Goal: Transaction & Acquisition: Purchase product/service

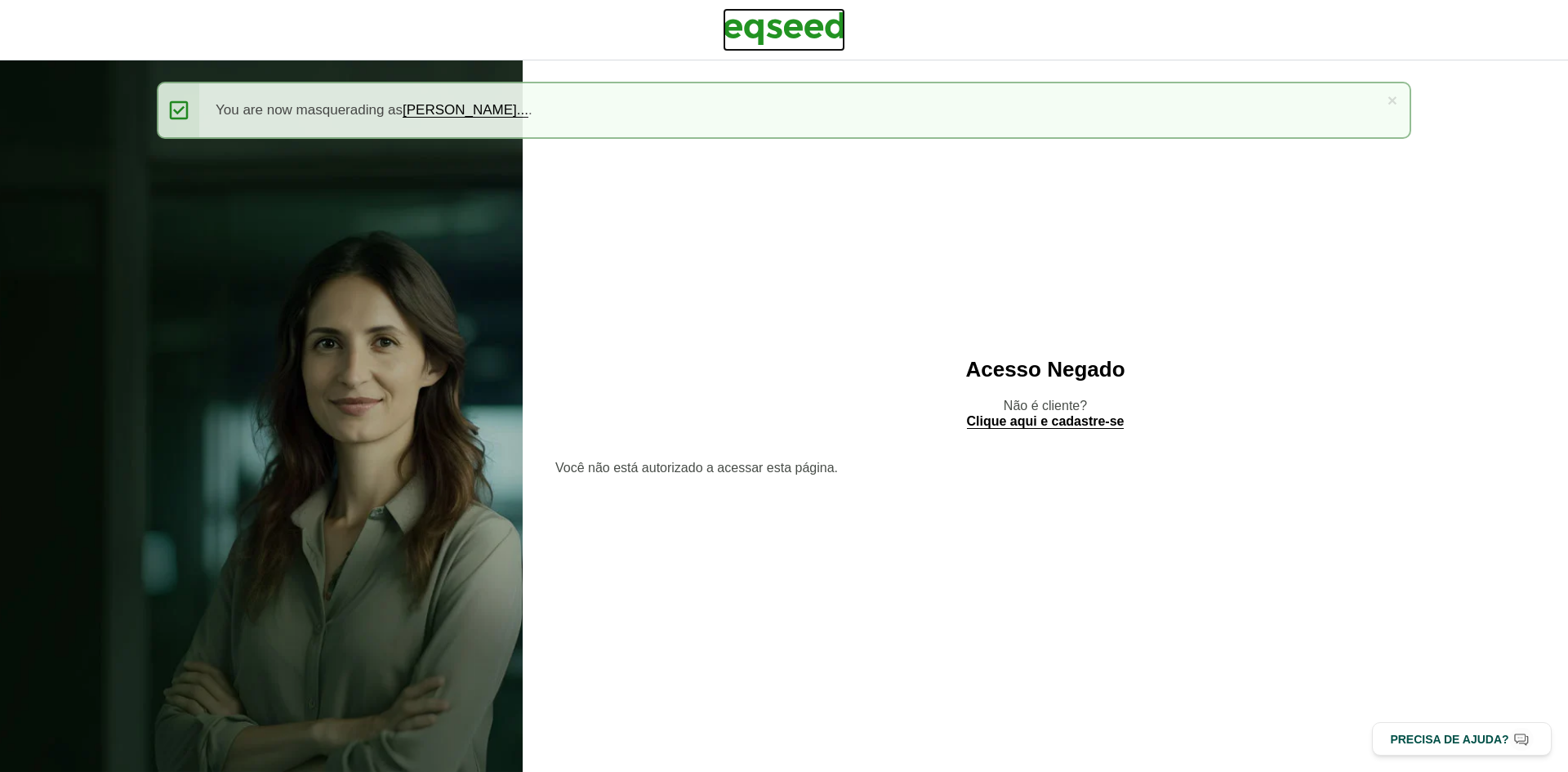
click at [811, 12] on img at bounding box center [784, 28] width 122 height 41
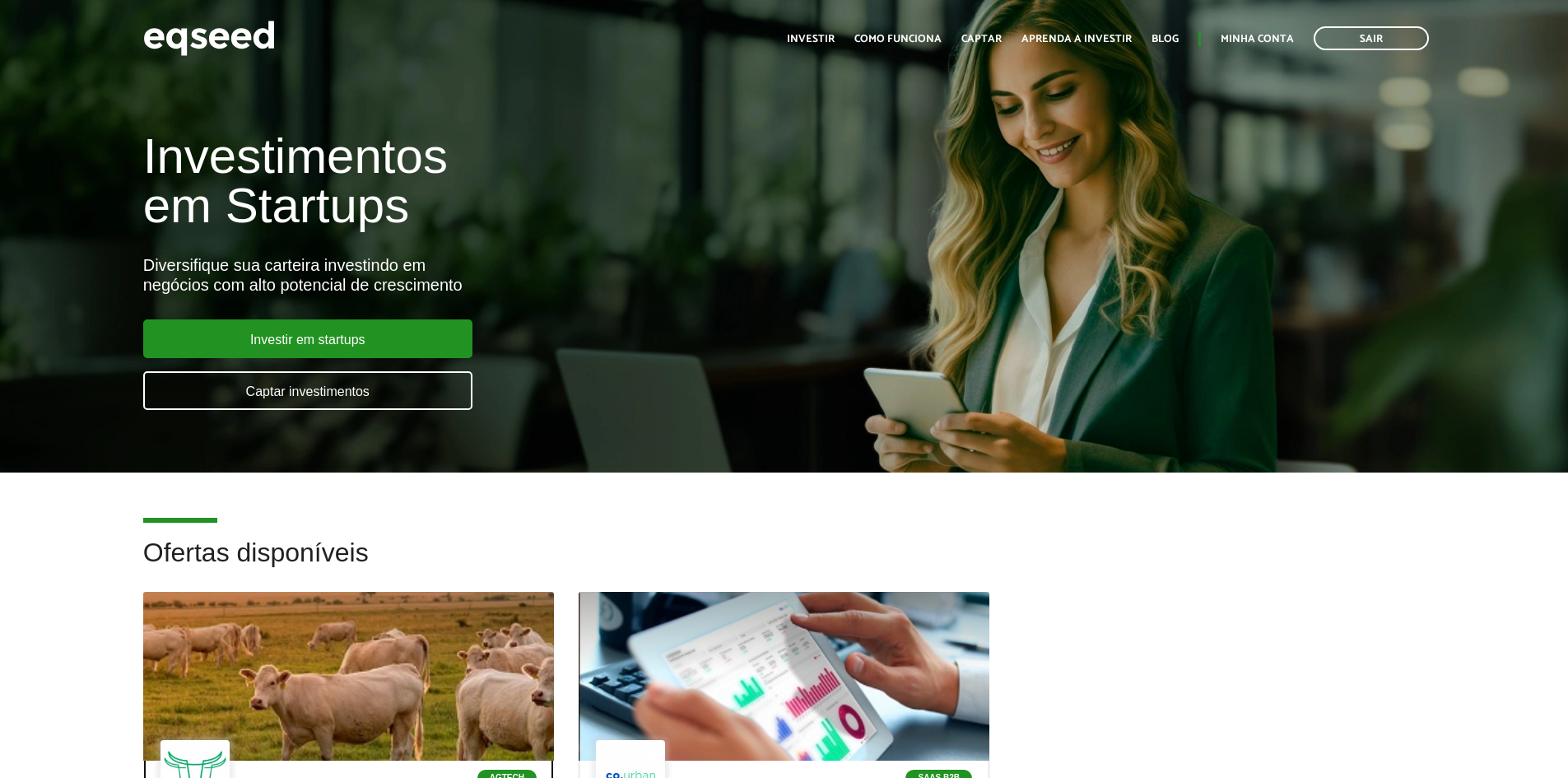
click at [508, 604] on div at bounding box center [349, 676] width 494 height 202
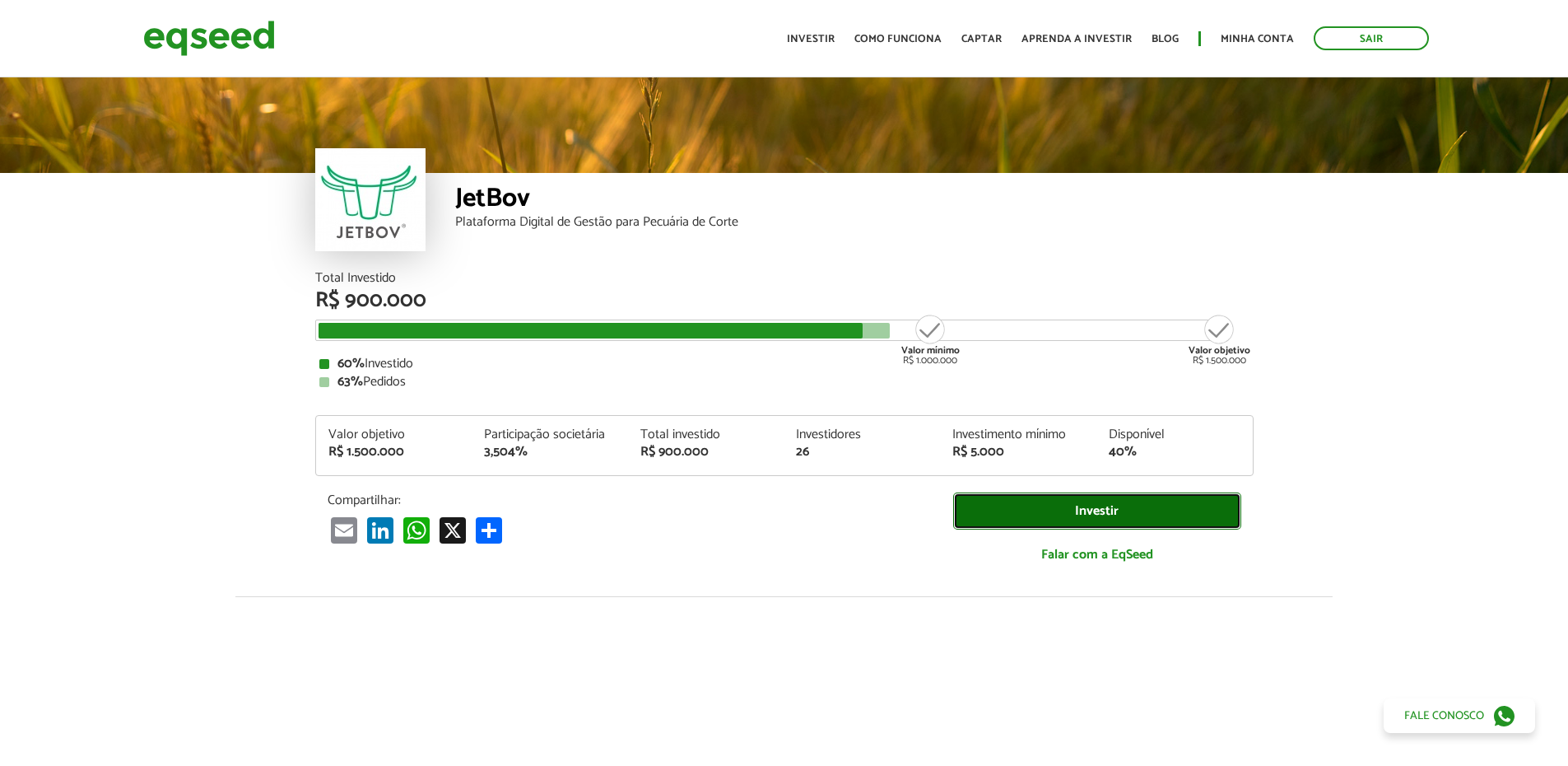
click at [966, 516] on link "Investir" at bounding box center [1097, 512] width 288 height 37
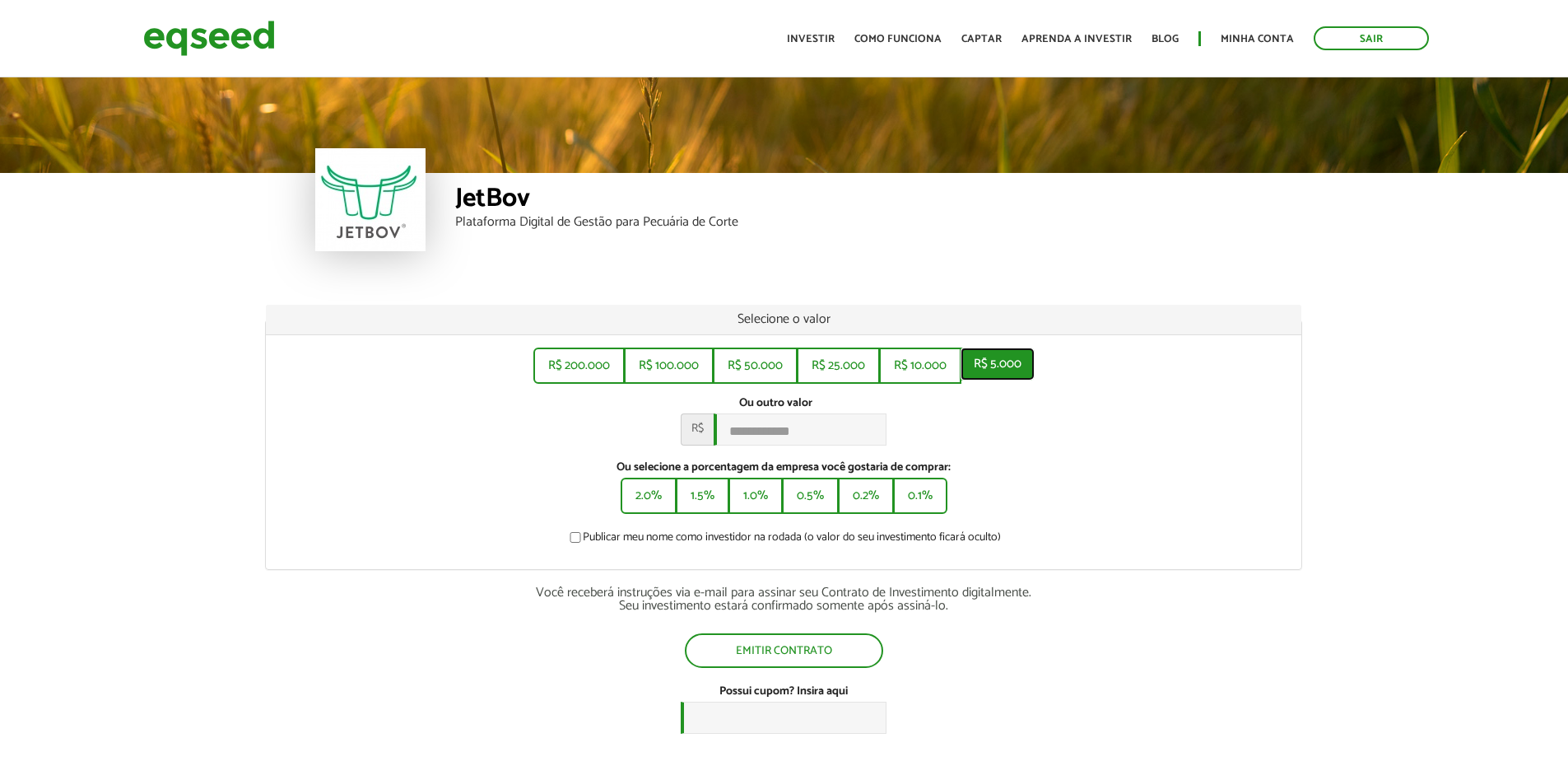
click at [996, 374] on button "R$ 5.000" at bounding box center [998, 364] width 74 height 33
type input "*****"
click at [844, 664] on button "Emitir contrato" at bounding box center [784, 648] width 195 height 31
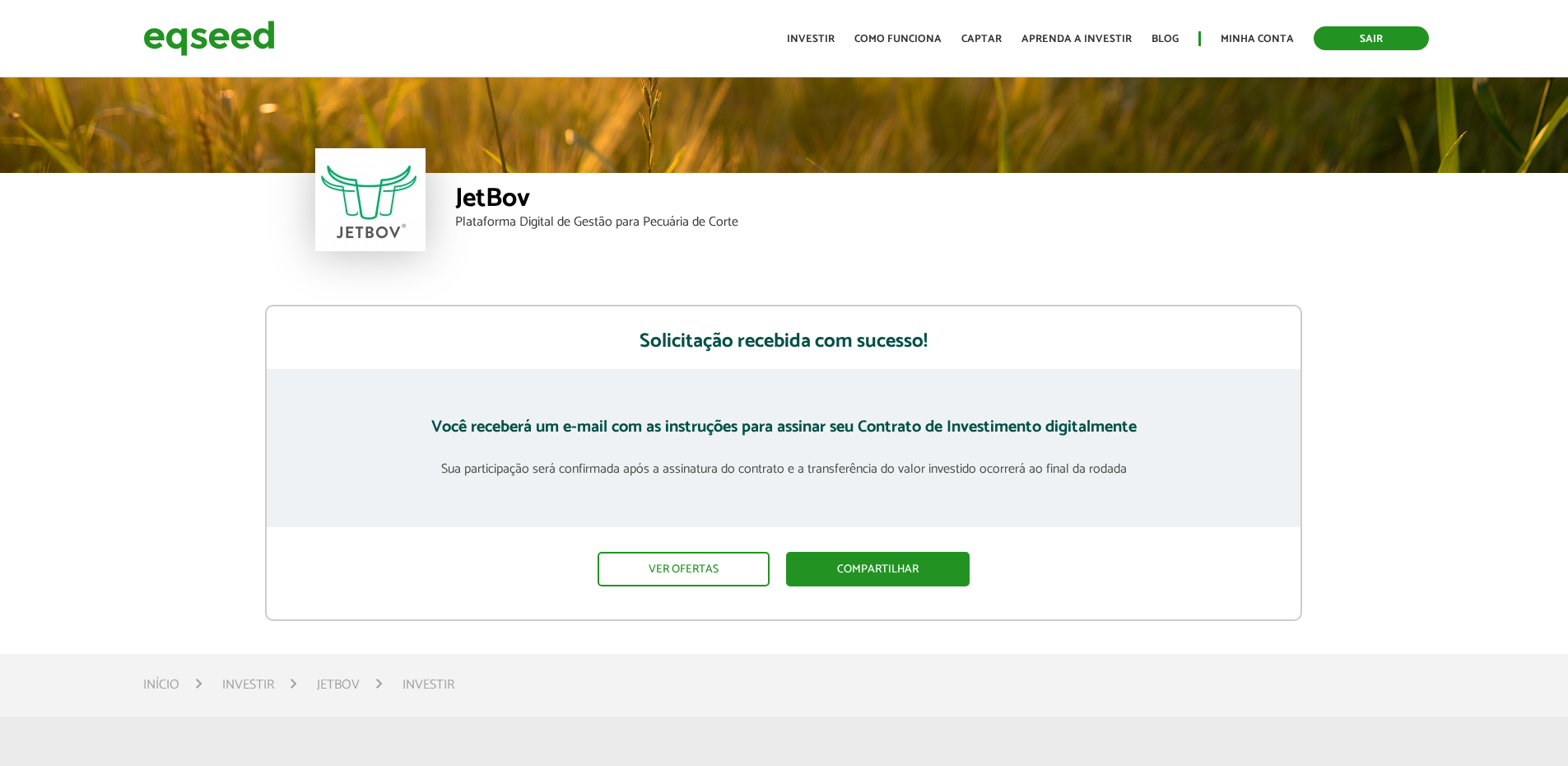
click at [1405, 43] on link "Sair" at bounding box center [1371, 38] width 115 height 24
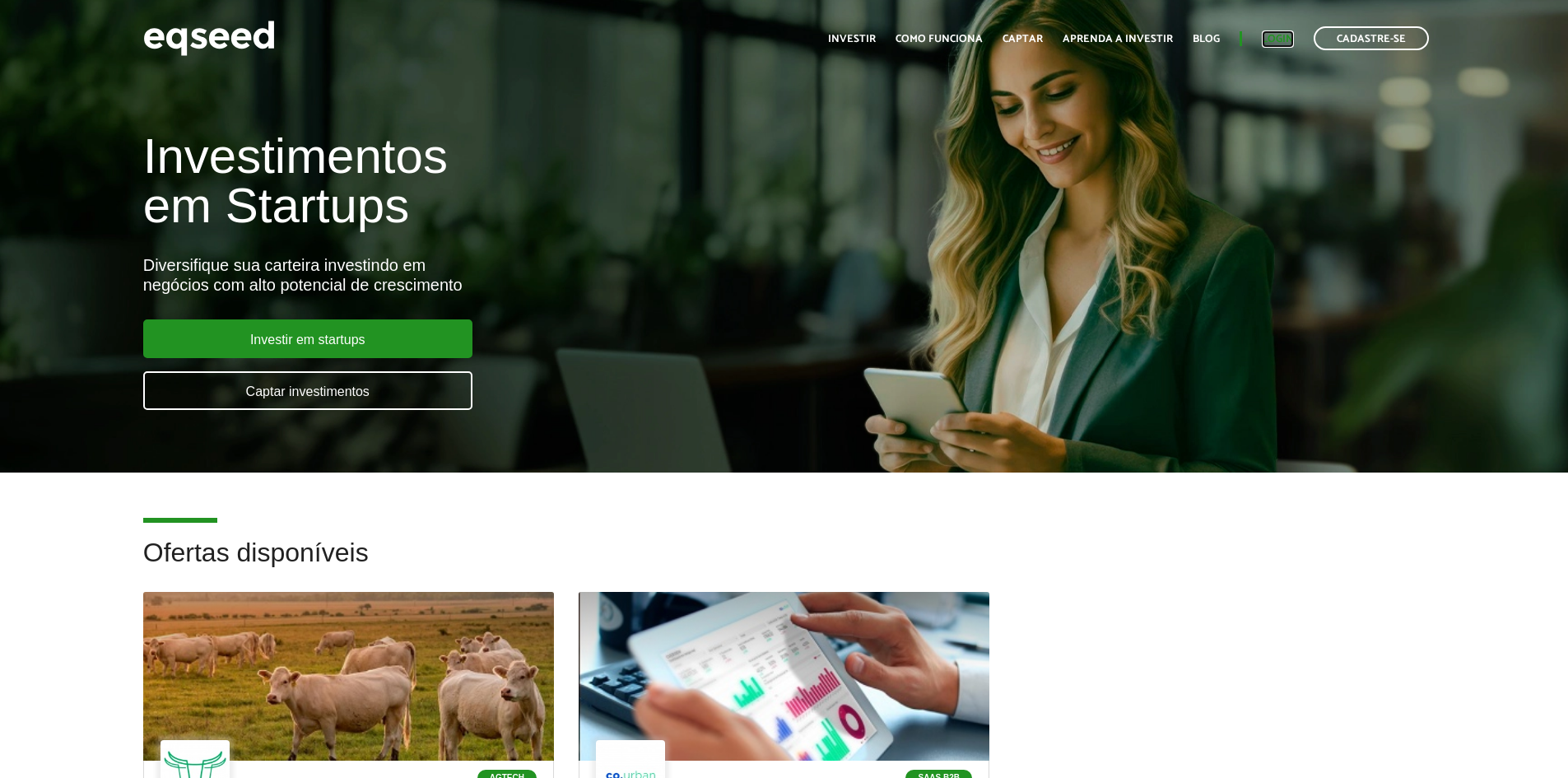
click at [1273, 34] on link "Login" at bounding box center [1278, 39] width 32 height 11
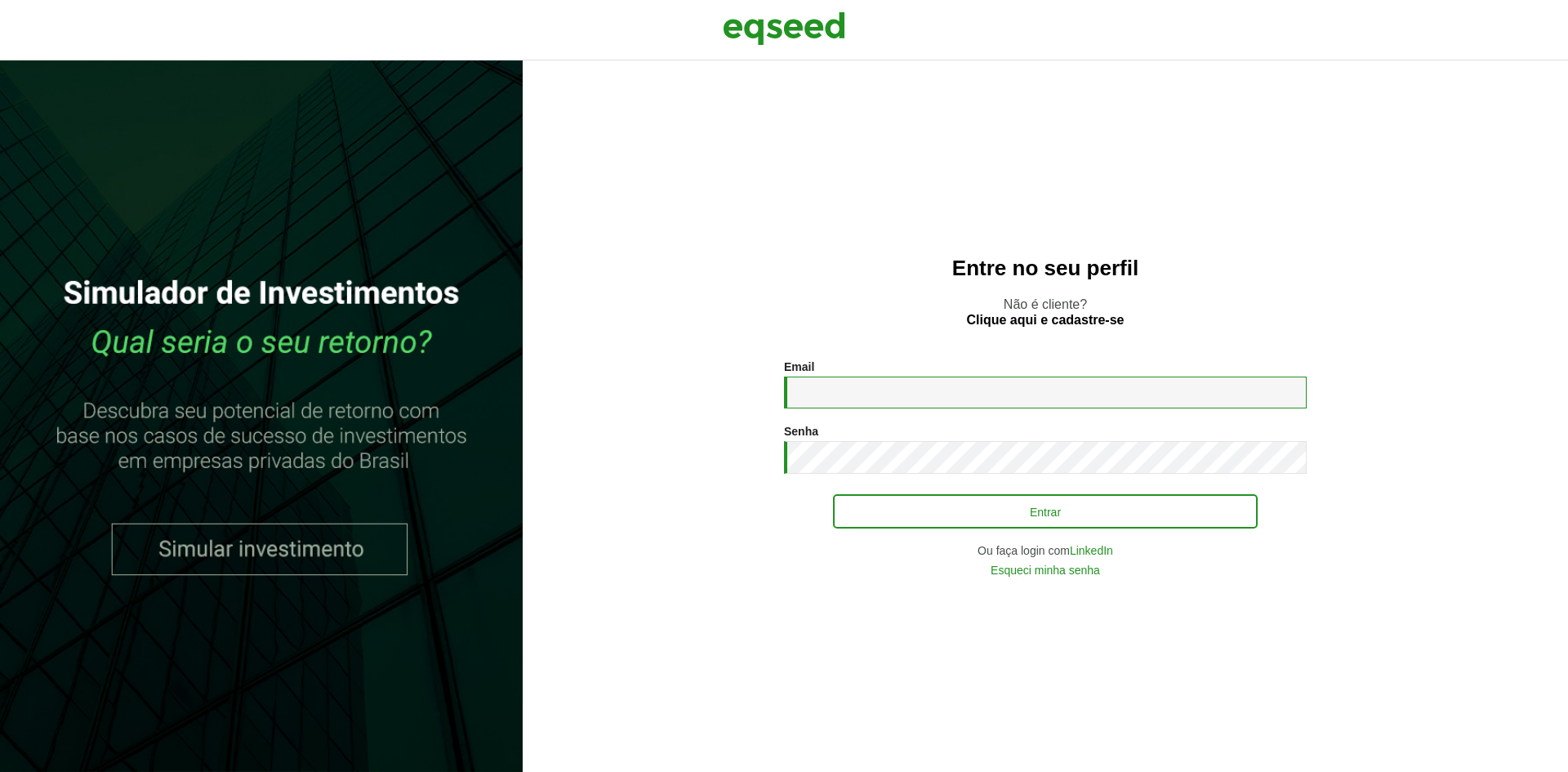
type input "**********"
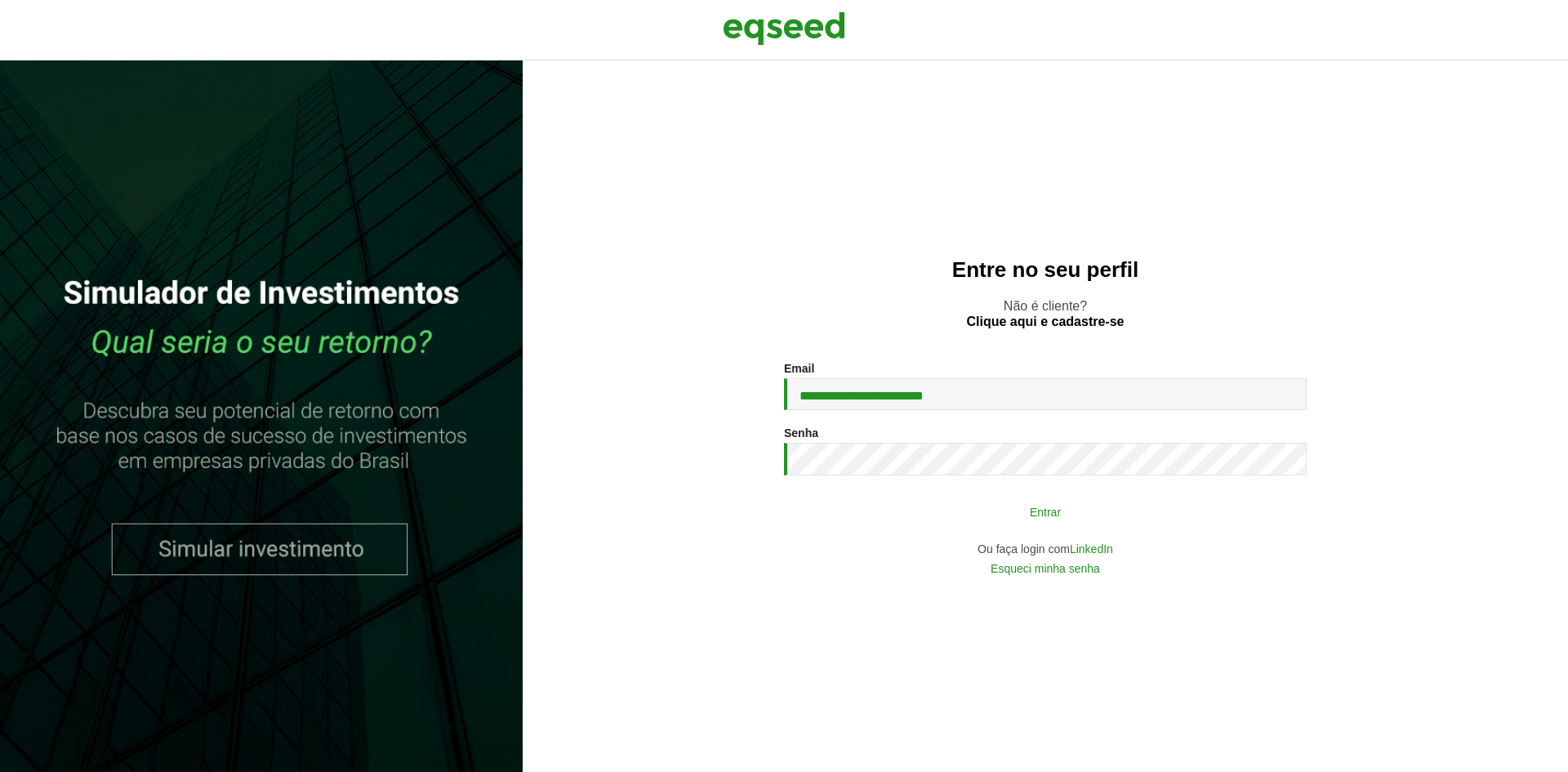
click at [854, 509] on button "Entrar" at bounding box center [1045, 511] width 425 height 31
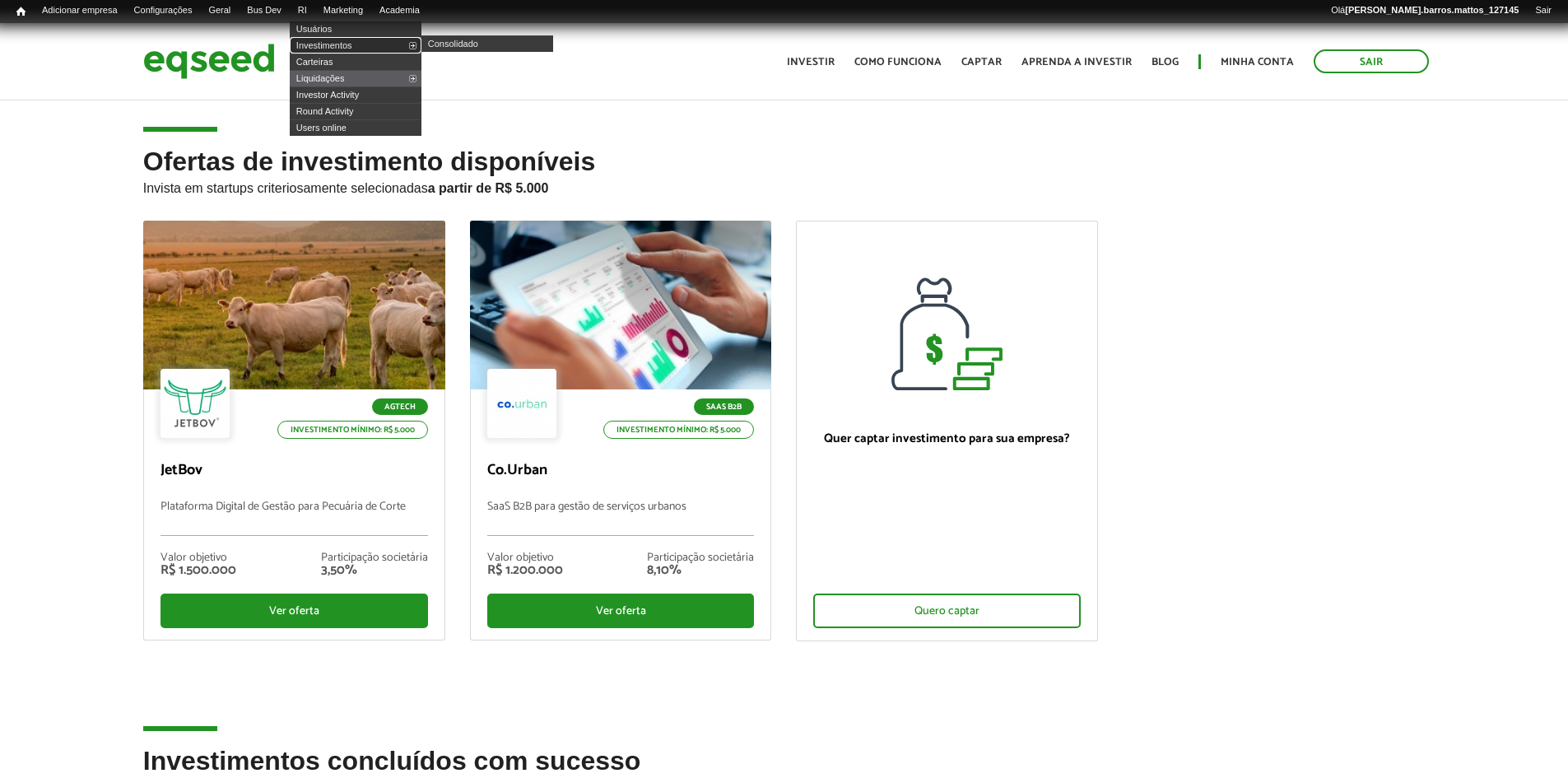
click at [321, 39] on link "Investimentos" at bounding box center [355, 45] width 132 height 17
